Goal: Find specific page/section: Find specific page/section

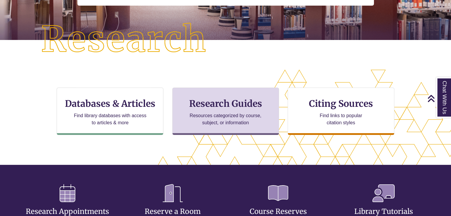
scroll to position [131, 0]
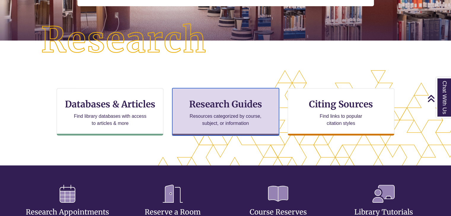
click at [243, 103] on h3 "Research Guides" at bounding box center [225, 104] width 97 height 11
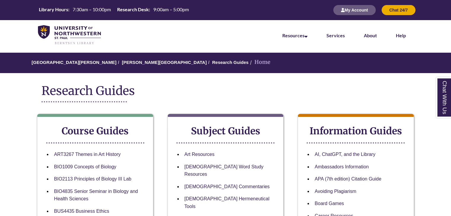
scroll to position [24, 0]
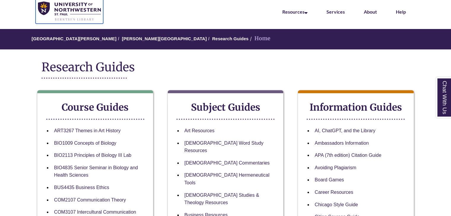
click at [75, 5] on img at bounding box center [69, 11] width 63 height 20
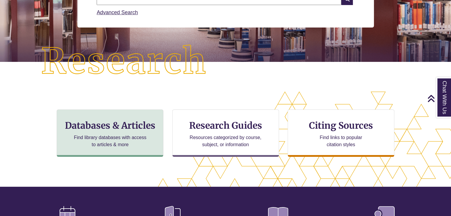
scroll to position [108, 0]
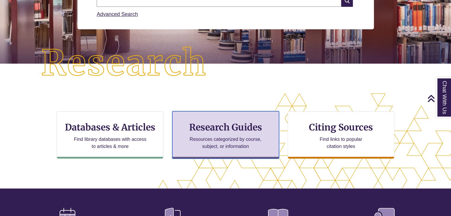
click at [208, 131] on h3 "Research Guides" at bounding box center [225, 127] width 97 height 11
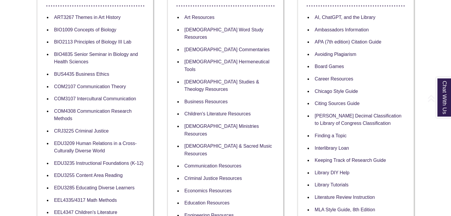
scroll to position [157, 0]
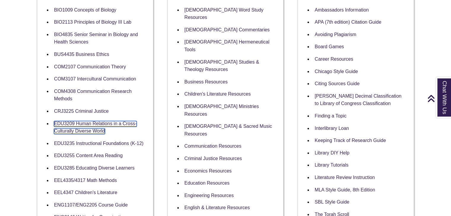
click at [104, 123] on link "EDU3209 Human Relations in a Cross-Culturally Diverse World" at bounding box center [95, 127] width 82 height 13
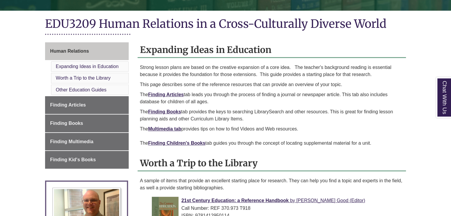
scroll to position [130, 0]
